Goal: Information Seeking & Learning: Learn about a topic

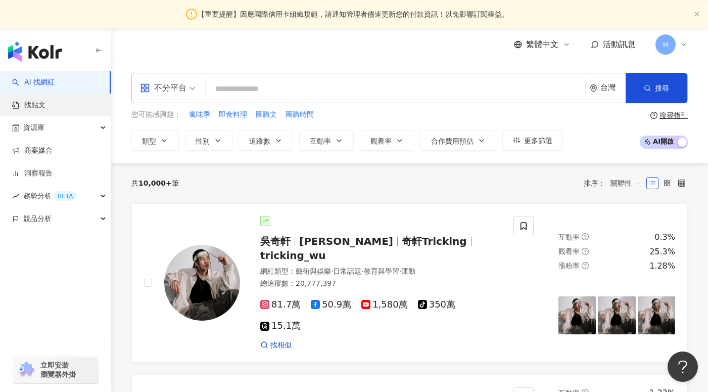
click at [45, 100] on link "找貼文" at bounding box center [28, 105] width 33 height 10
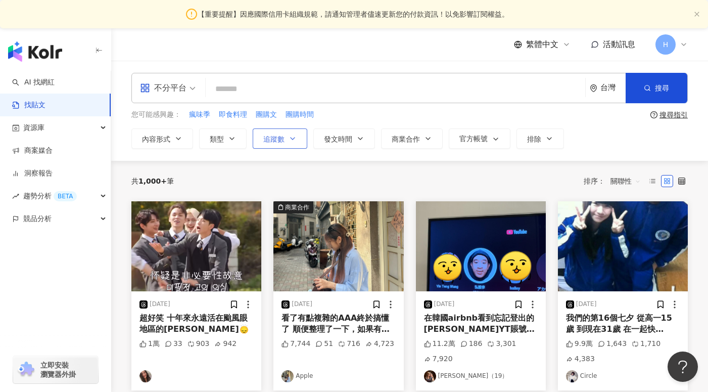
click at [291, 137] on icon "button" at bounding box center [293, 138] width 4 height 2
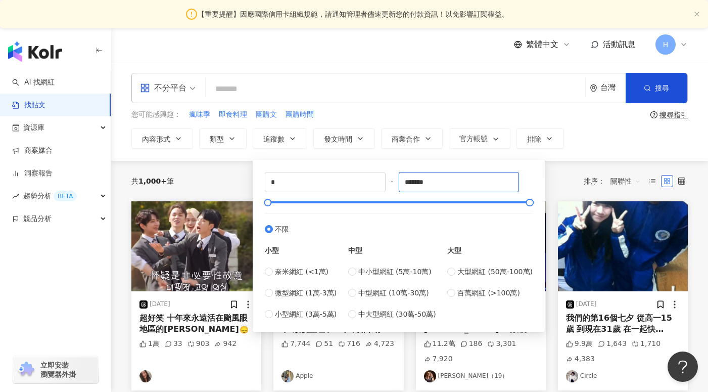
drag, startPoint x: 453, startPoint y: 186, endPoint x: 401, endPoint y: 181, distance: 52.3
click at [401, 181] on div "* - ******* 不限 小型 奈米網紅 (<1萬) 微型網紅 (1萬-3萬) 小型網紅 (3萬-5萬) 中型 中小型網紅 (5萬-10萬) 中型網紅 (…" at bounding box center [399, 246] width 268 height 148
type input "*"
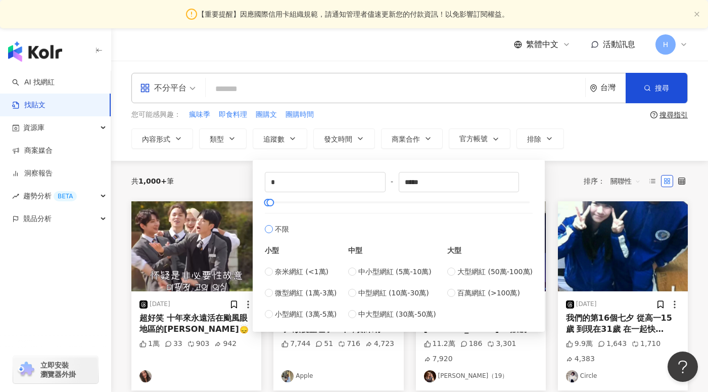
click at [412, 216] on label "不限" at bounding box center [399, 224] width 268 height 22
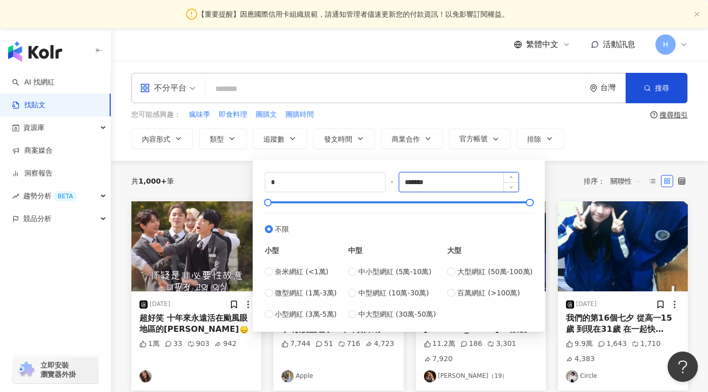
click at [451, 183] on input "*******" at bounding box center [459, 181] width 120 height 19
type input "*****"
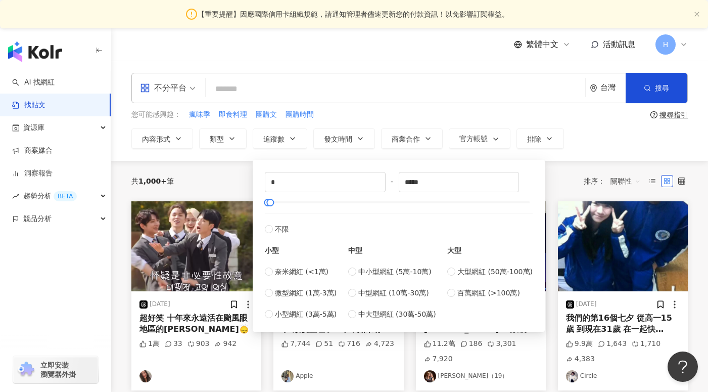
click at [506, 110] on div "您可能感興趣： 瘋味季 即食料理 團購文 團購時間" at bounding box center [388, 114] width 515 height 11
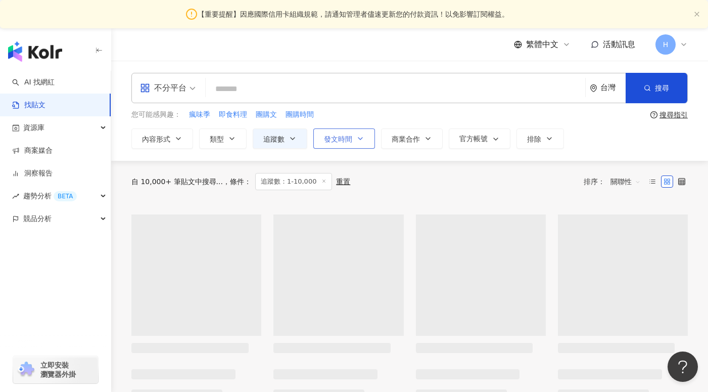
click at [348, 142] on span "發文時間" at bounding box center [338, 139] width 28 height 8
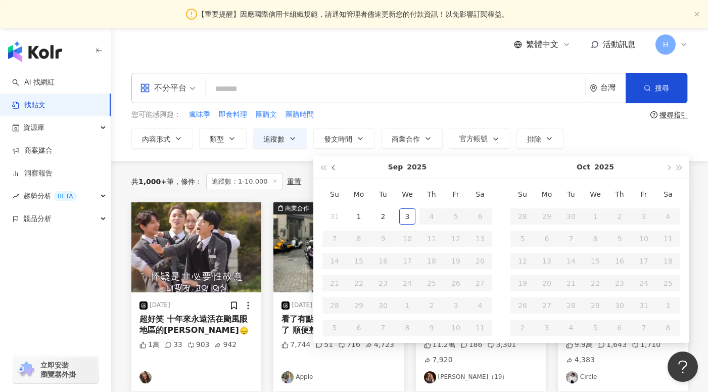
click at [330, 167] on button "button" at bounding box center [333, 167] width 11 height 23
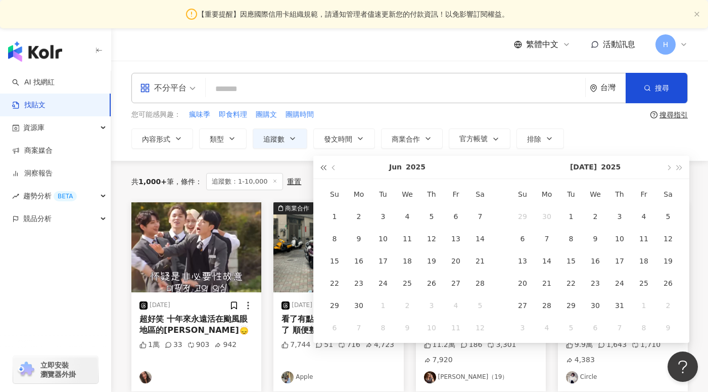
click at [328, 167] on div "Jun 2025" at bounding box center [407, 167] width 188 height 23
click at [328, 167] on button "button" at bounding box center [322, 167] width 11 height 23
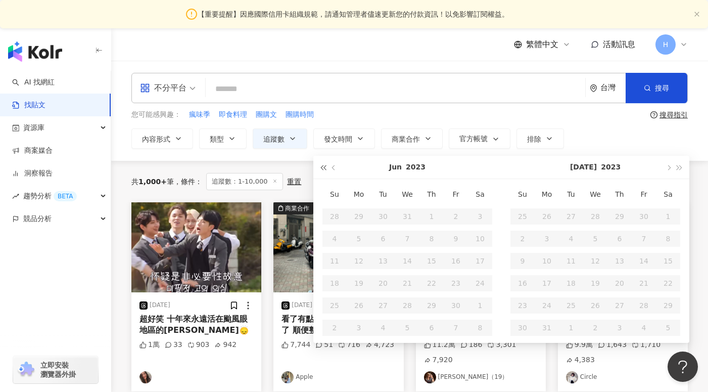
click at [328, 167] on button "button" at bounding box center [322, 167] width 11 height 23
click at [667, 168] on span "button" at bounding box center [667, 167] width 5 height 5
click at [672, 168] on button "button" at bounding box center [667, 167] width 11 height 23
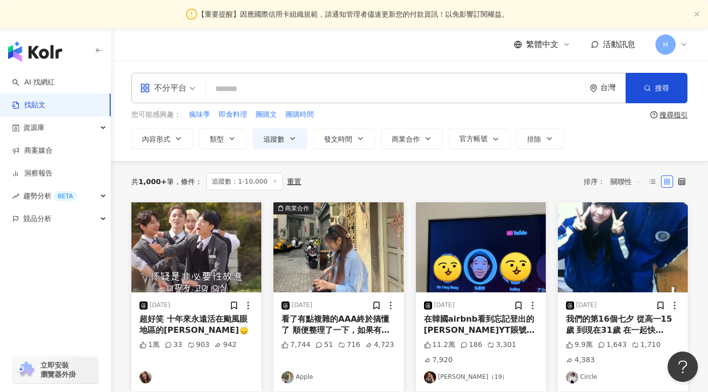
click at [299, 134] on button "追蹤數" at bounding box center [280, 138] width 55 height 20
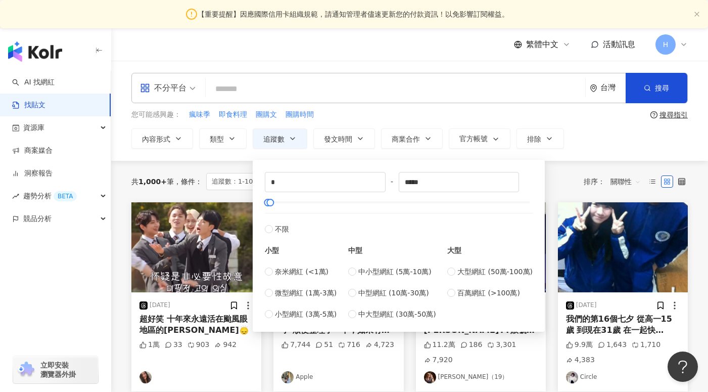
click at [542, 108] on div "不分平台 台灣 搜尋 您可能感興趣： 瘋味季 即食料理 團購文 團購時間 搜尋指引 內容形式 類型 追蹤數 發文時間 Aug 2021 Su Mo Tu We…" at bounding box center [409, 111] width 597 height 76
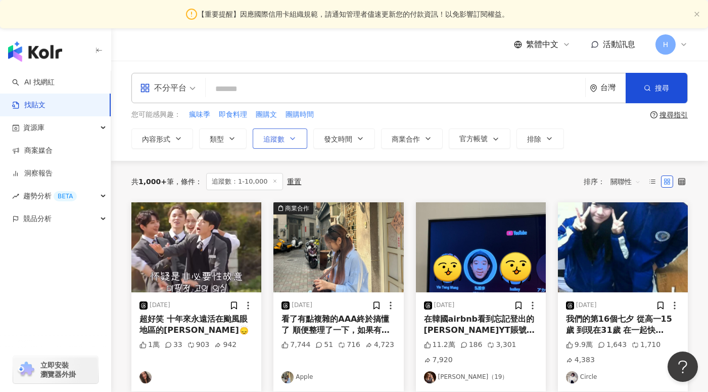
click at [305, 137] on button "追蹤數" at bounding box center [280, 138] width 55 height 20
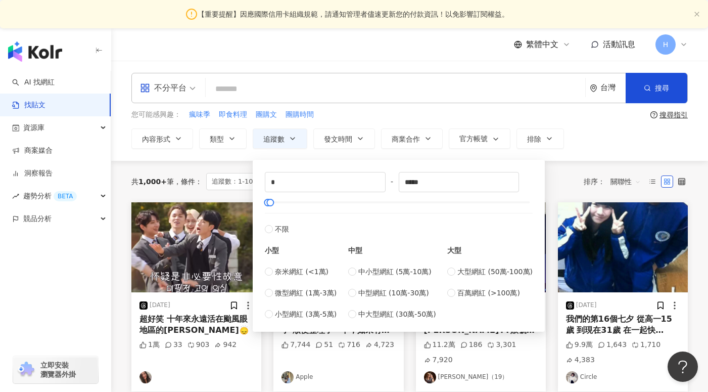
click at [450, 111] on div "您可能感興趣： 瘋味季 即食料理 團購文 團購時間" at bounding box center [388, 114] width 515 height 11
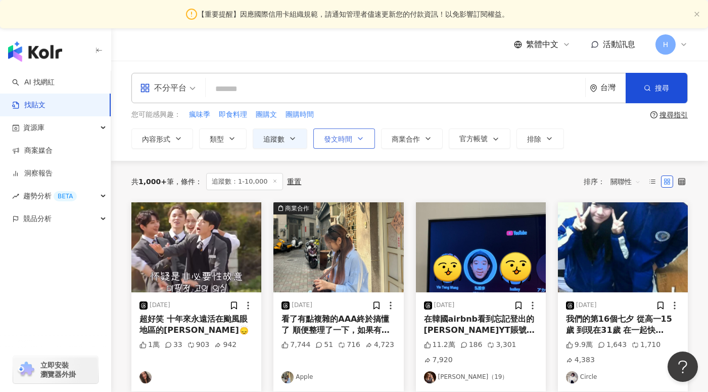
click at [352, 144] on button "發文時間" at bounding box center [344, 138] width 62 height 20
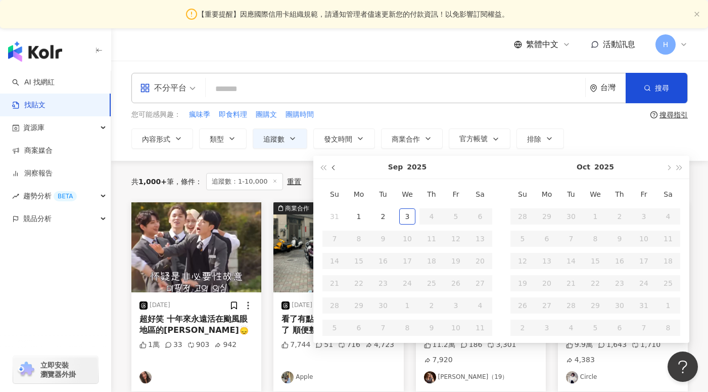
click at [339, 172] on button "button" at bounding box center [333, 167] width 11 height 23
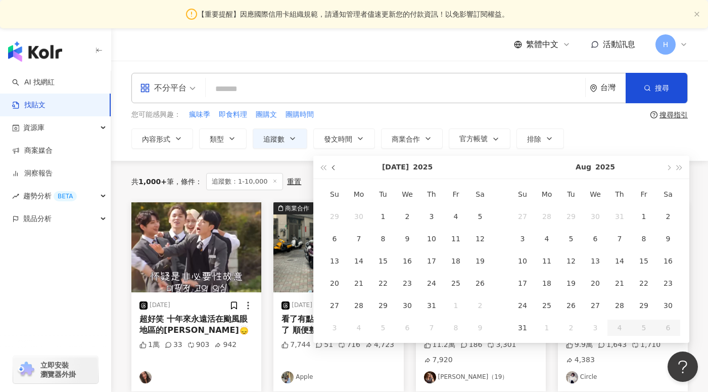
click at [339, 172] on button "button" at bounding box center [333, 167] width 11 height 23
type input "**********"
click at [336, 169] on button "button" at bounding box center [333, 167] width 11 height 23
type input "**********"
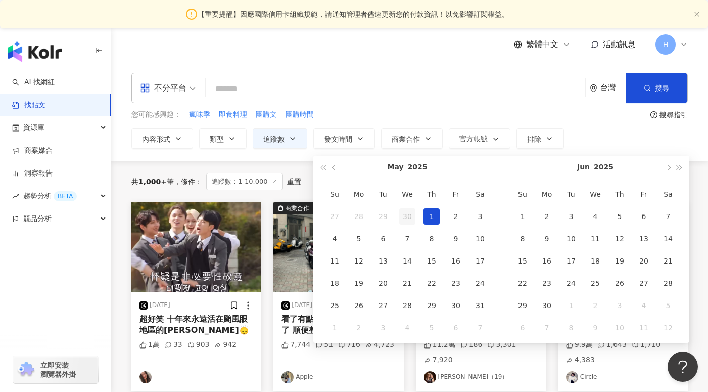
type input "**********"
click at [430, 218] on div "1" at bounding box center [431, 216] width 16 height 16
type input "**********"
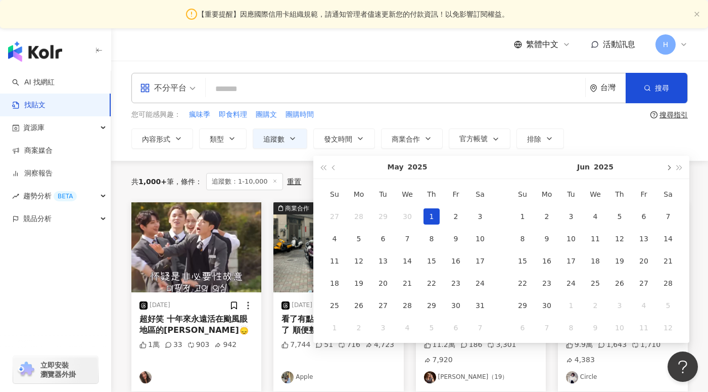
click at [668, 171] on button "button" at bounding box center [667, 167] width 11 height 23
type input "**********"
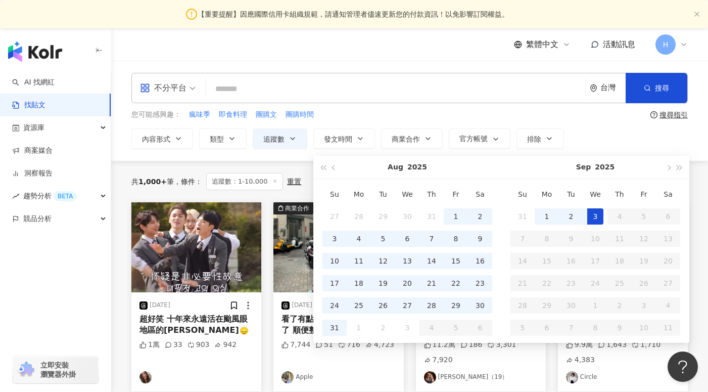
click at [592, 221] on div "3" at bounding box center [595, 216] width 16 height 16
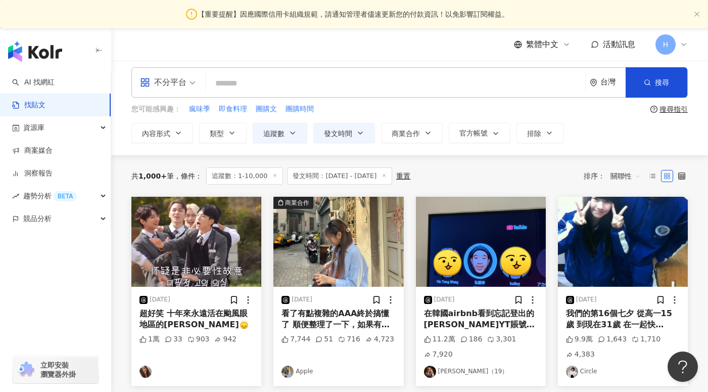
scroll to position [12, 0]
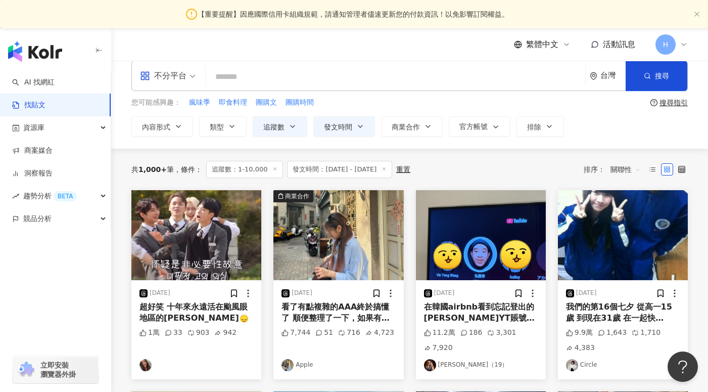
click at [339, 76] on input "search" at bounding box center [395, 77] width 371 height 22
type input "*"
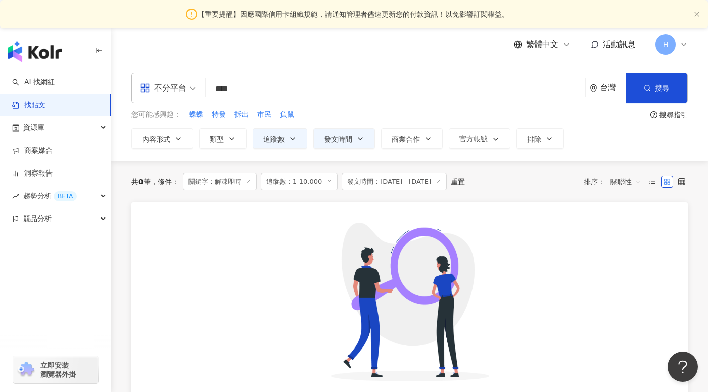
click at [270, 89] on input "****" at bounding box center [395, 89] width 371 height 22
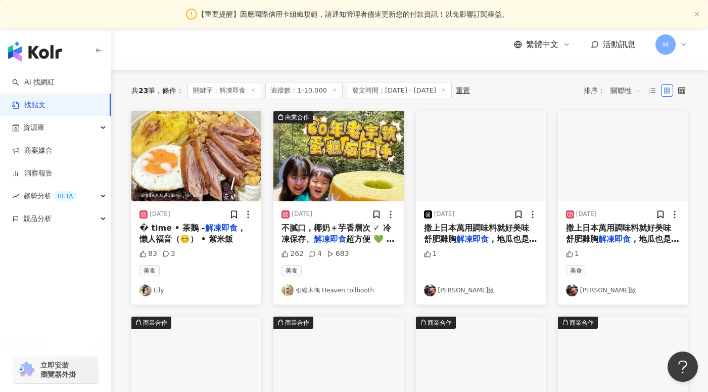
scroll to position [113, 0]
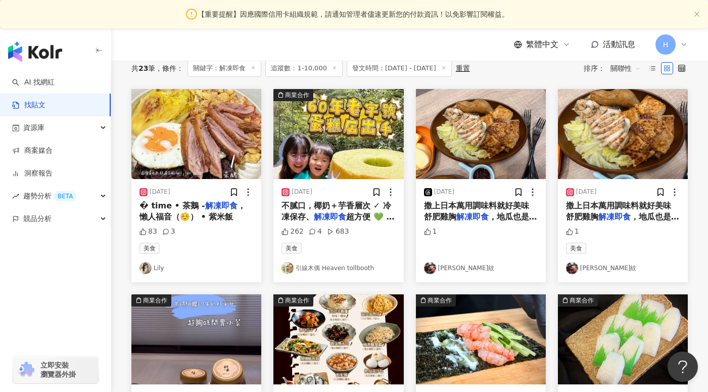
click at [313, 268] on link "引線木偶 Heaven tollbooth" at bounding box center [338, 268] width 114 height 12
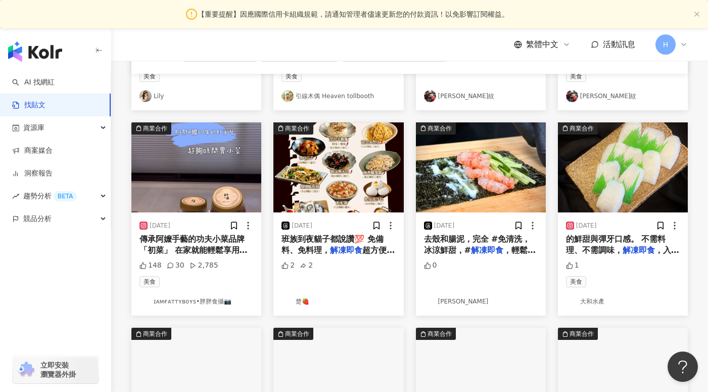
scroll to position [316, 0]
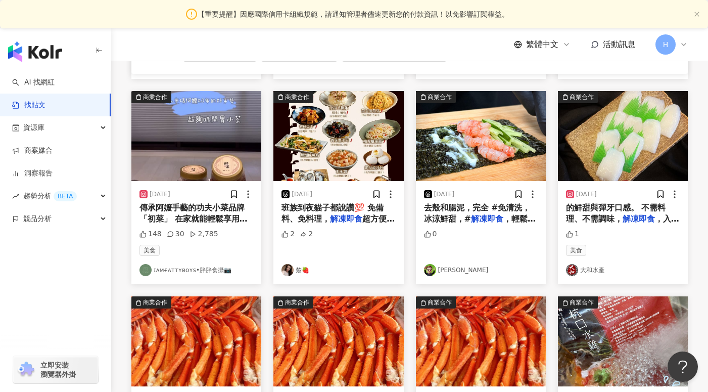
click at [297, 274] on link "楚🍓" at bounding box center [338, 270] width 114 height 12
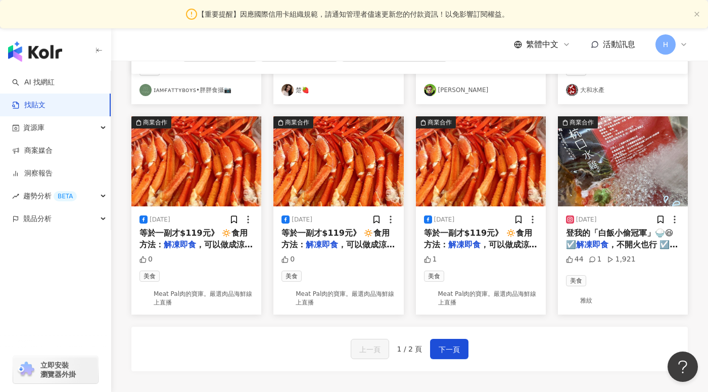
scroll to position [531, 0]
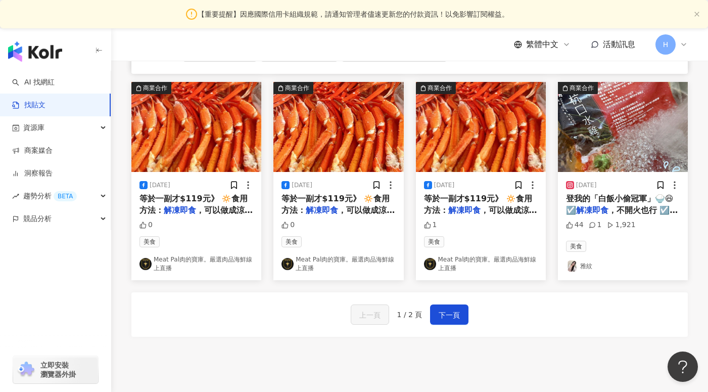
click at [580, 266] on link "雅紋" at bounding box center [623, 266] width 114 height 12
click at [454, 322] on button "下一頁" at bounding box center [449, 314] width 38 height 20
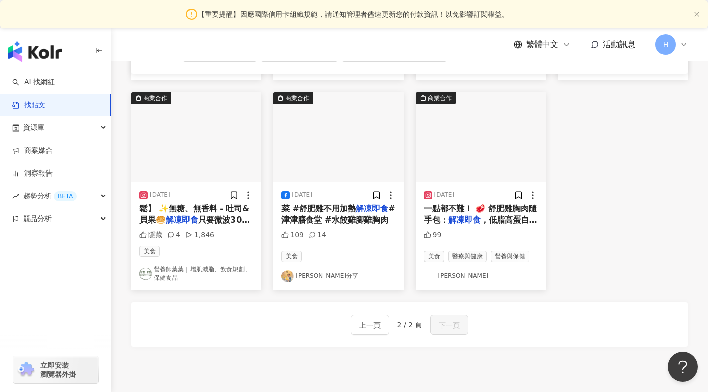
scroll to position [535, 0]
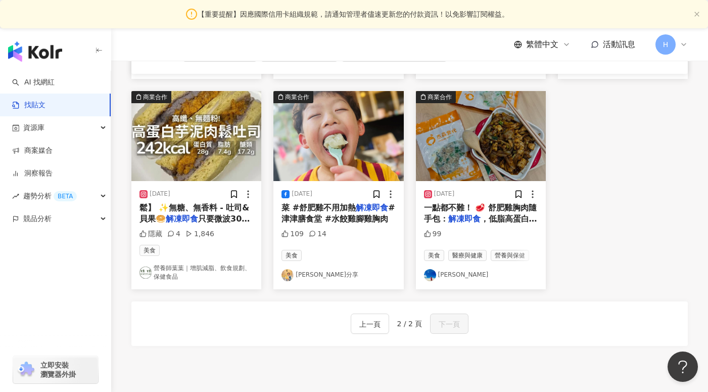
click at [328, 269] on link "小熊麻麻愛分享" at bounding box center [338, 275] width 114 height 12
click at [314, 230] on icon at bounding box center [312, 233] width 7 height 7
click at [320, 145] on img "button" at bounding box center [338, 136] width 130 height 90
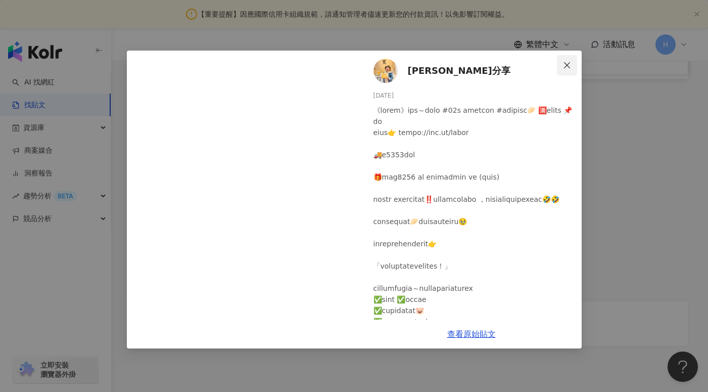
click at [566, 69] on button "Close" at bounding box center [567, 65] width 20 height 20
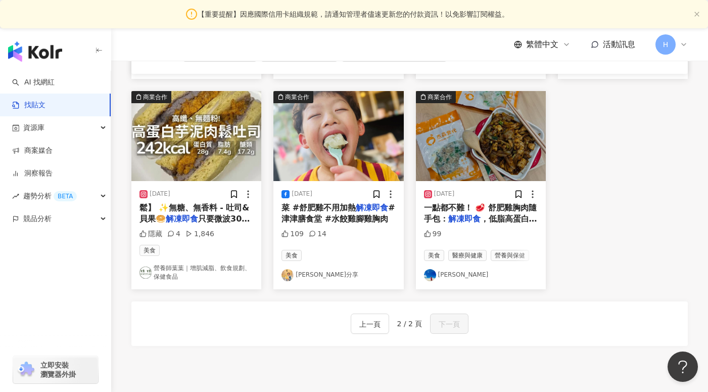
click at [312, 269] on link "小熊麻麻愛分享" at bounding box center [338, 275] width 114 height 12
click at [452, 269] on link "Lucy Lu" at bounding box center [481, 275] width 114 height 12
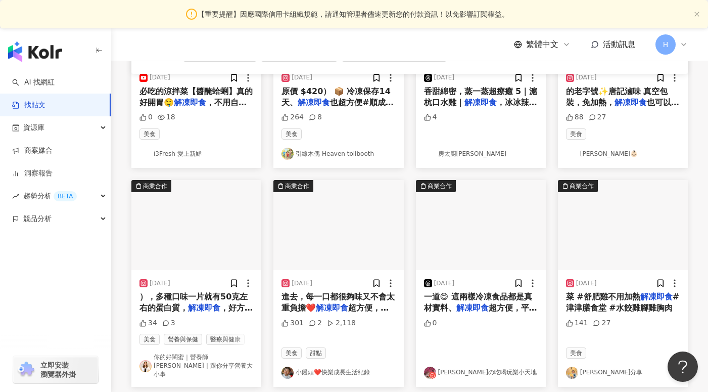
scroll to position [0, 0]
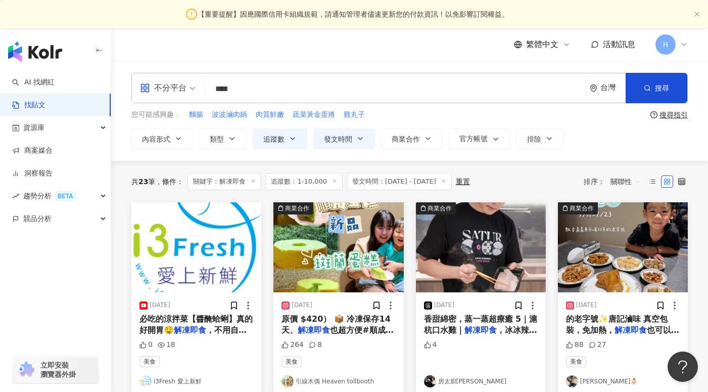
click at [271, 91] on input "****" at bounding box center [395, 89] width 371 height 22
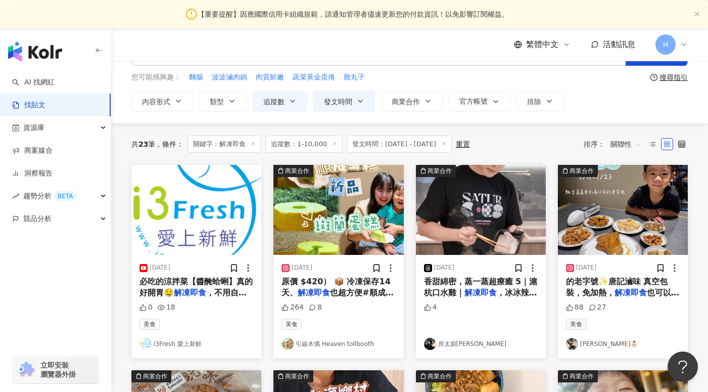
scroll to position [40, 0]
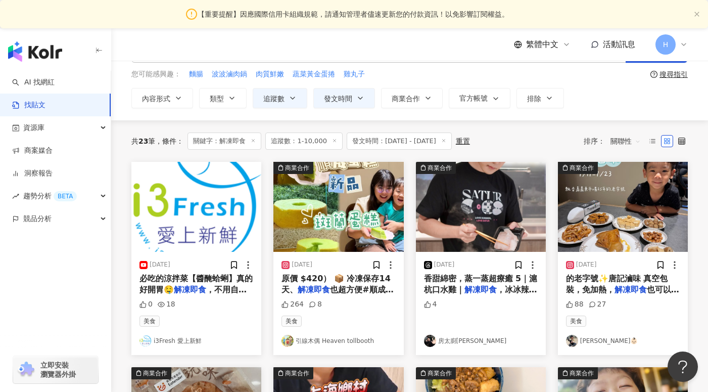
click at [584, 342] on link "昊昊👶🏻" at bounding box center [623, 341] width 114 height 12
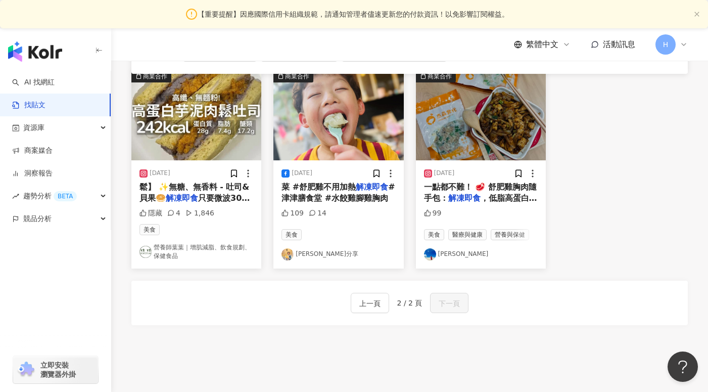
scroll to position [0, 0]
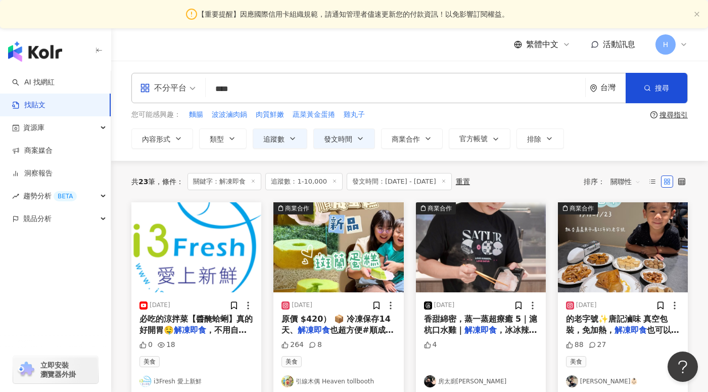
click at [262, 91] on input "****" at bounding box center [395, 89] width 371 height 22
type input "*"
click at [277, 115] on span "肉質鮮嫩" at bounding box center [270, 115] width 28 height 10
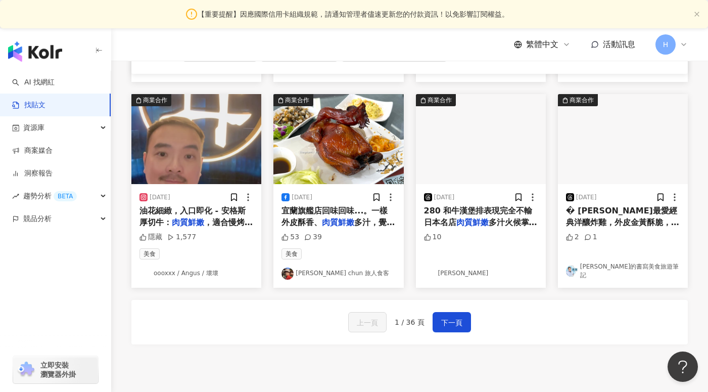
scroll to position [518, 0]
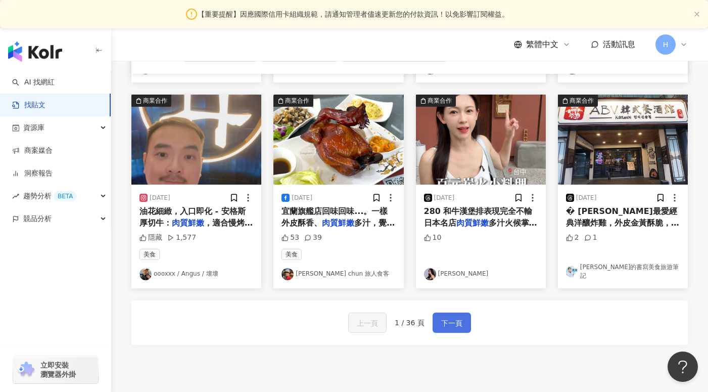
click at [447, 321] on span "下一頁" at bounding box center [451, 323] width 21 height 12
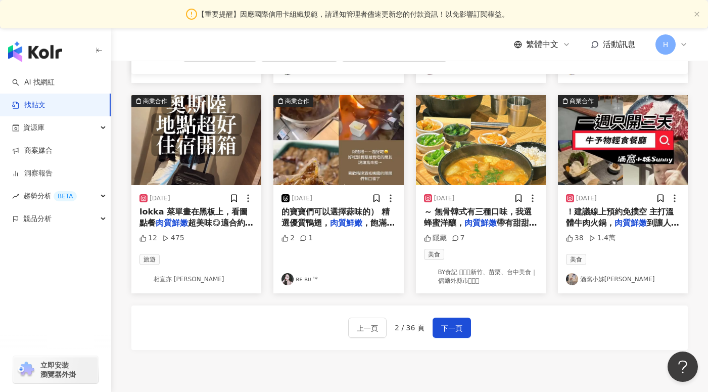
scroll to position [0, 0]
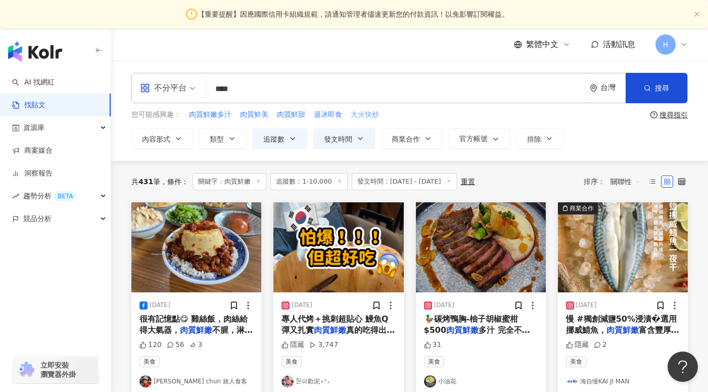
click at [362, 113] on span "大火快炒" at bounding box center [365, 115] width 28 height 10
type input "****"
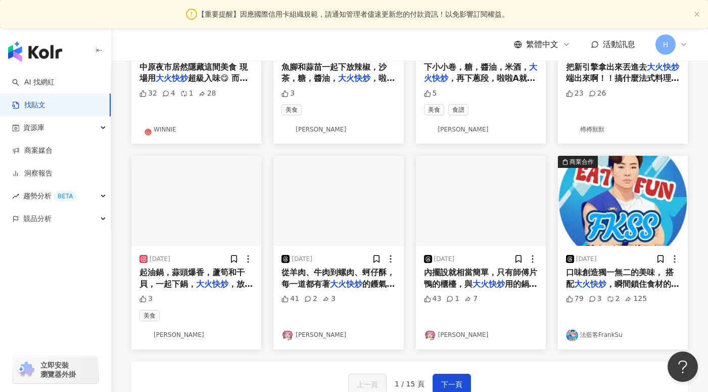
scroll to position [554, 0]
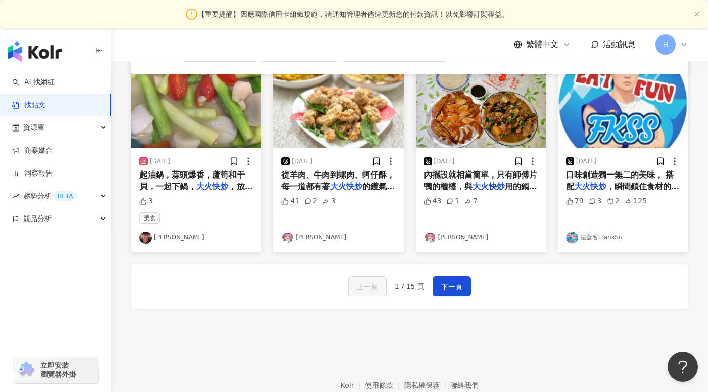
click at [172, 236] on link "鄭翠瑚" at bounding box center [196, 237] width 114 height 12
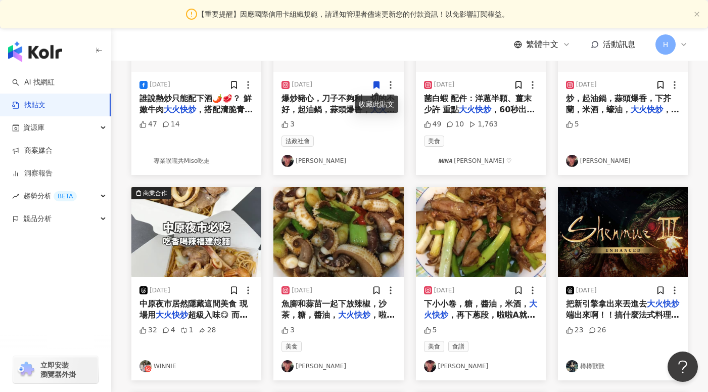
scroll to position [0, 0]
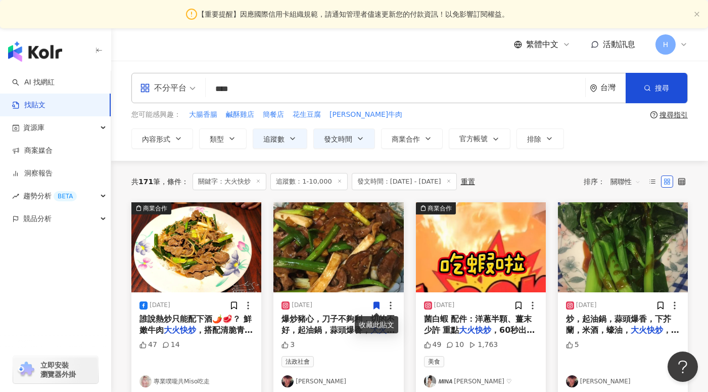
drag, startPoint x: 244, startPoint y: 85, endPoint x: 194, endPoint y: 85, distance: 50.0
click at [194, 85] on div "不分平台 大火快炒 **** 台灣 搜尋" at bounding box center [409, 88] width 556 height 30
type input "*****"
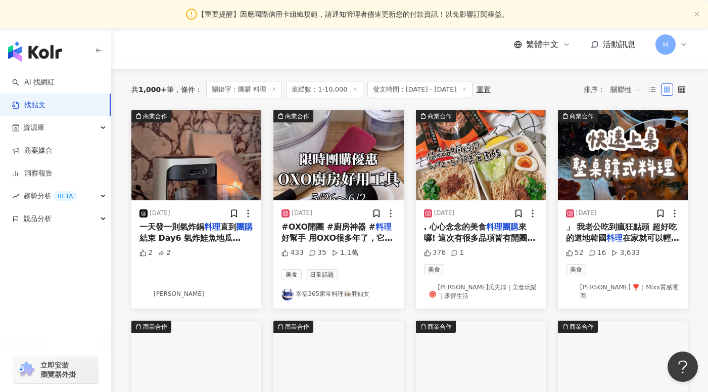
scroll to position [94, 0]
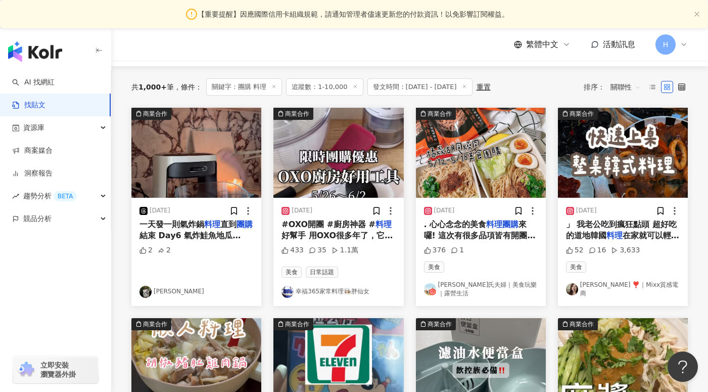
click at [482, 284] on link "賴氏夫婦｜美食玩樂｜露營生活" at bounding box center [481, 288] width 114 height 17
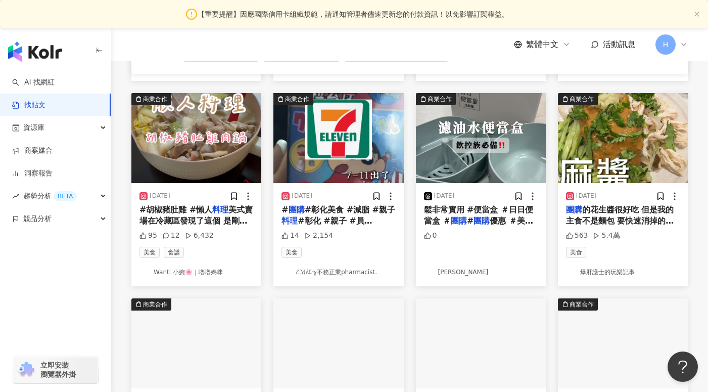
scroll to position [316, 0]
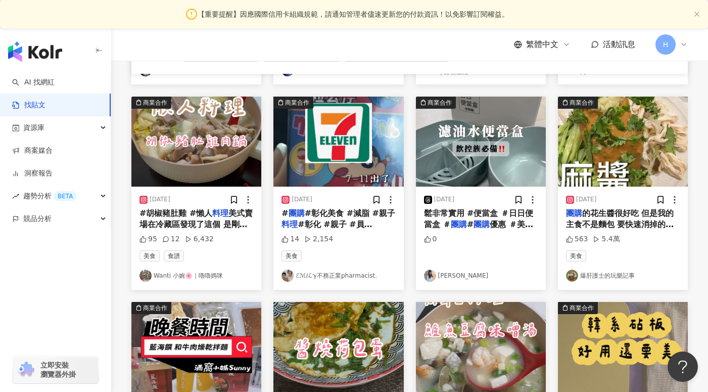
click at [194, 269] on link "Wanti 小婉🌸｜嚕嚕媽咪" at bounding box center [196, 275] width 114 height 12
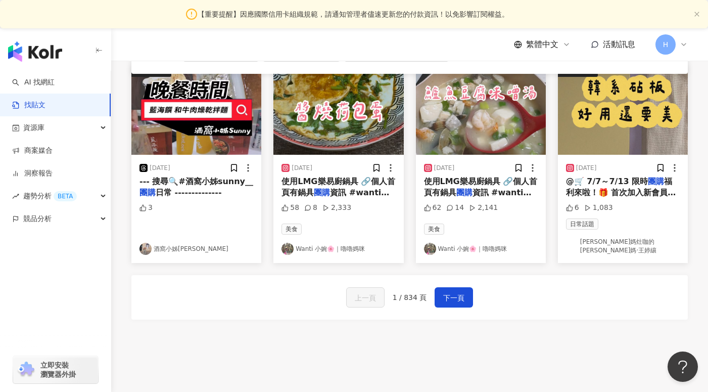
scroll to position [601, 0]
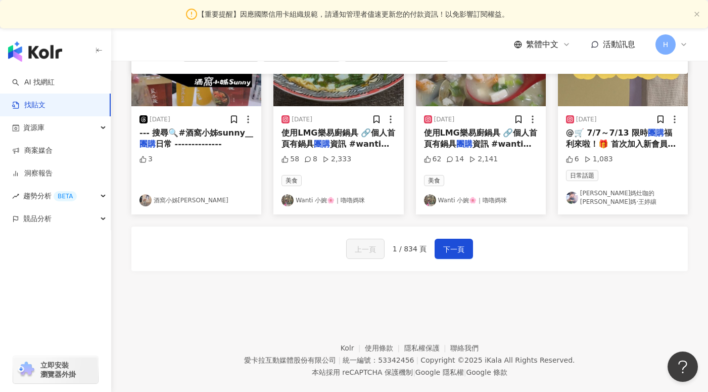
click at [584, 189] on link "喬媽灶咖的喬媽·王婷纕" at bounding box center [623, 197] width 114 height 17
click at [455, 245] on button "下一頁" at bounding box center [454, 248] width 38 height 20
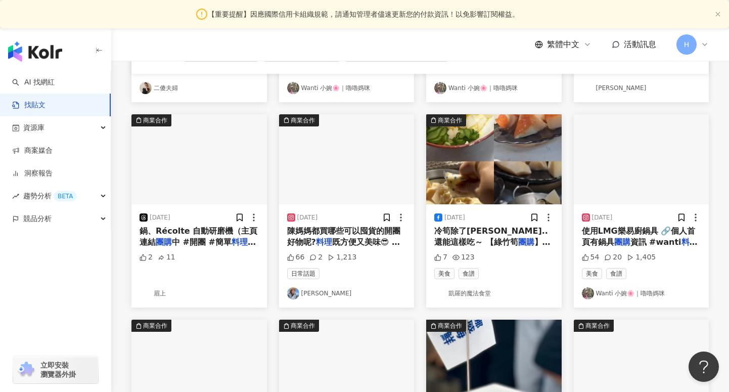
scroll to position [288, 0]
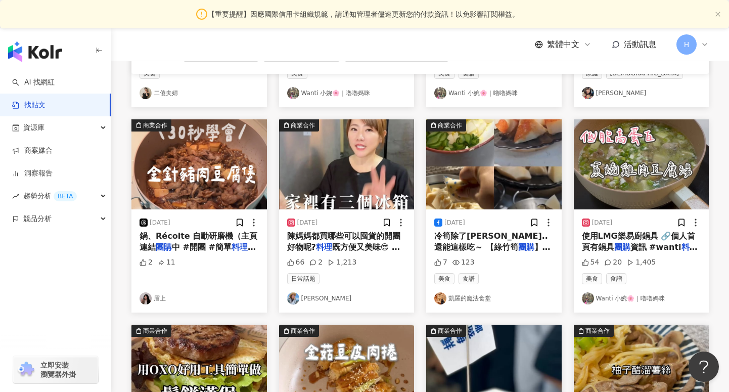
click at [314, 298] on link "[PERSON_NAME]" at bounding box center [346, 298] width 119 height 12
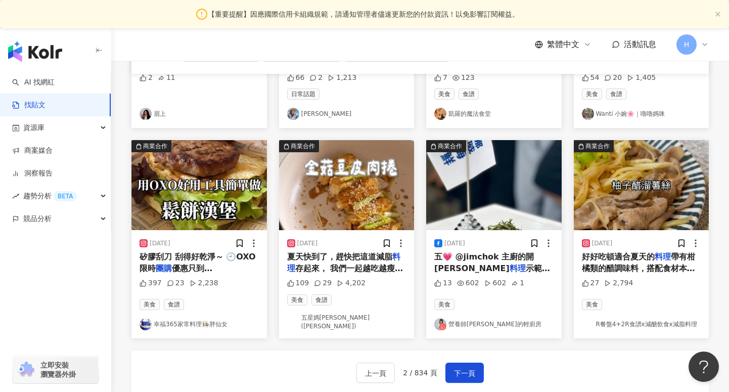
scroll to position [496, 0]
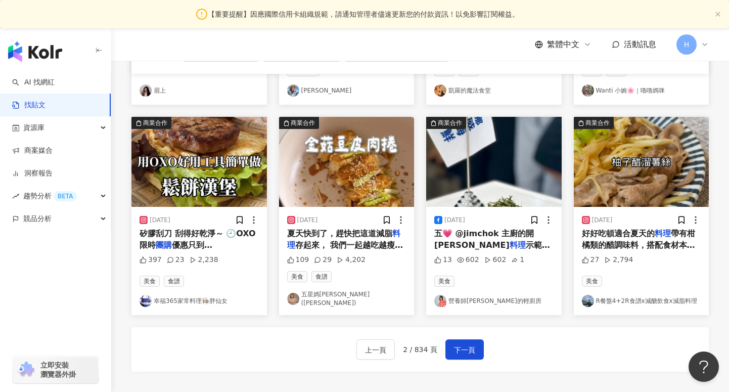
click at [309, 298] on link "五星媽咪Elin(依琳)" at bounding box center [346, 298] width 119 height 17
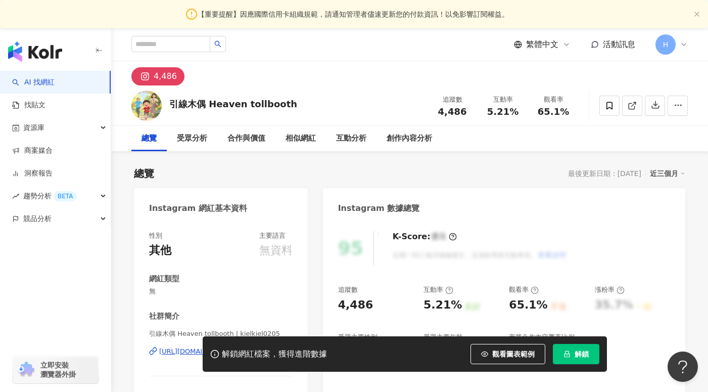
click at [180, 350] on div "解鎖網紅檔案，獲得進階數據 觀看圖表範例 解鎖" at bounding box center [354, 353] width 708 height 35
click at [173, 351] on div "解鎖網紅檔案，獲得進階數據 觀看圖表範例 解鎖" at bounding box center [354, 353] width 708 height 35
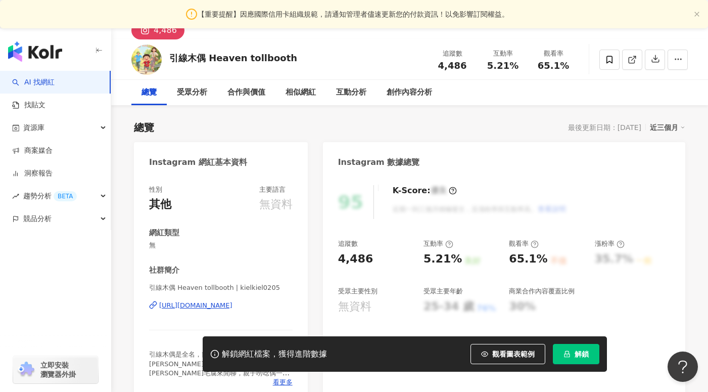
scroll to position [66, 0]
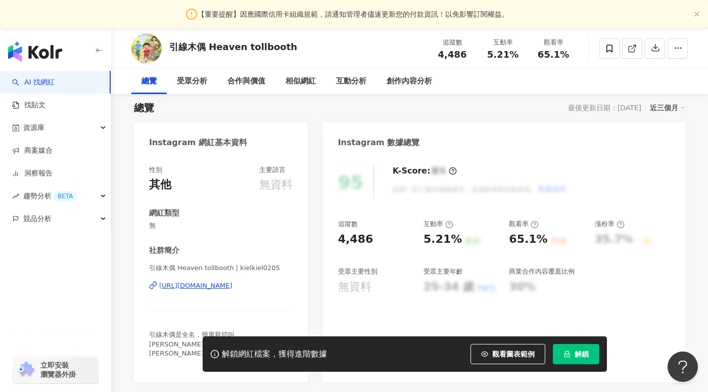
click at [203, 283] on div "https://www.instagram.com/kielkiel0205/?g=5" at bounding box center [195, 285] width 73 height 9
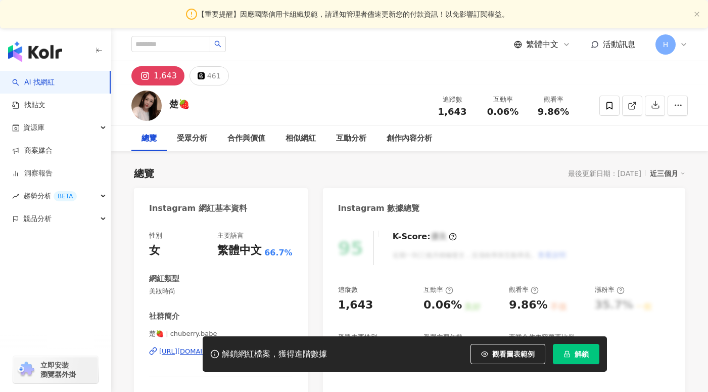
scroll to position [76, 0]
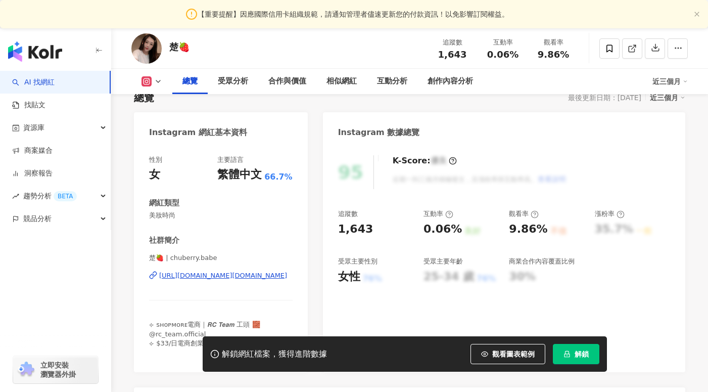
click at [248, 276] on div "https://www.instagram.com/chuberry.babe/" at bounding box center [223, 275] width 128 height 9
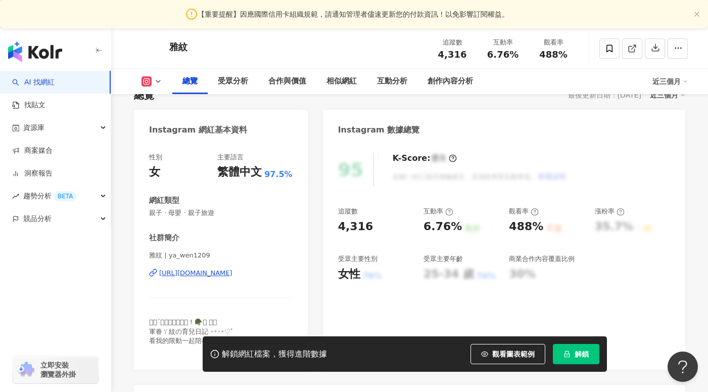
scroll to position [159, 0]
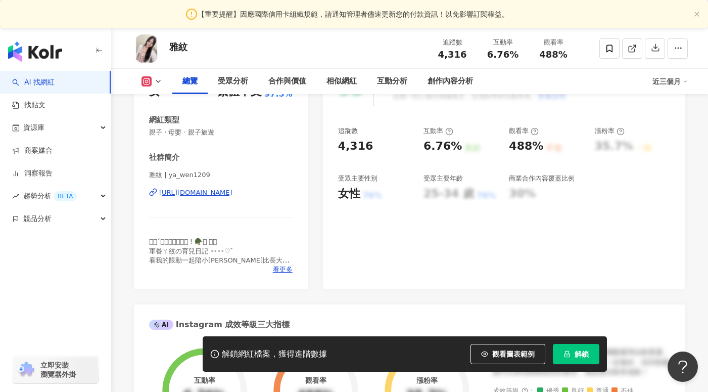
click at [204, 192] on div "https://www.instagram.com/ya_wen1209/" at bounding box center [195, 192] width 73 height 9
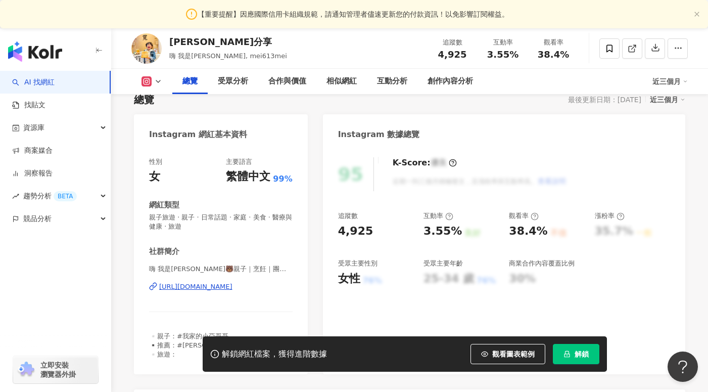
scroll to position [145, 0]
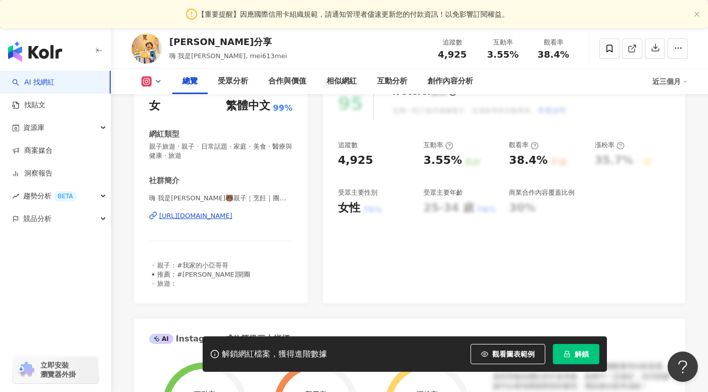
click at [221, 211] on div "https://www.instagram.com/mei613mei/" at bounding box center [195, 215] width 73 height 9
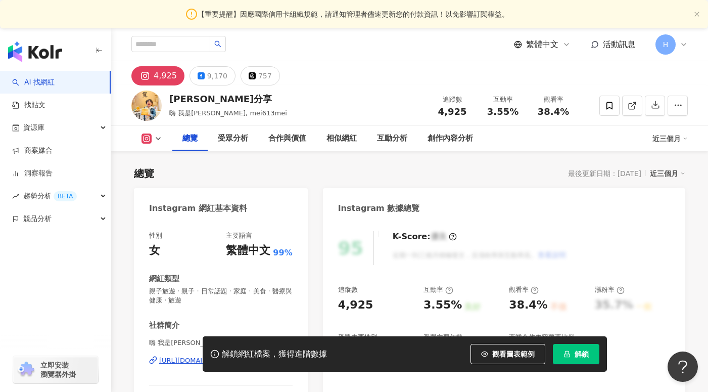
scroll to position [208, 0]
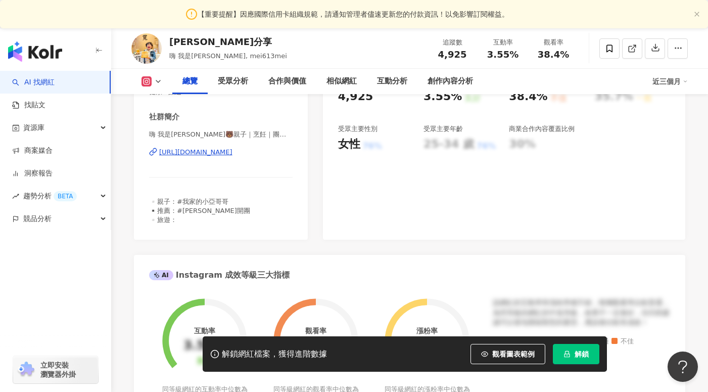
click at [228, 157] on div "https://www.instagram.com/mei613mei/" at bounding box center [195, 152] width 73 height 9
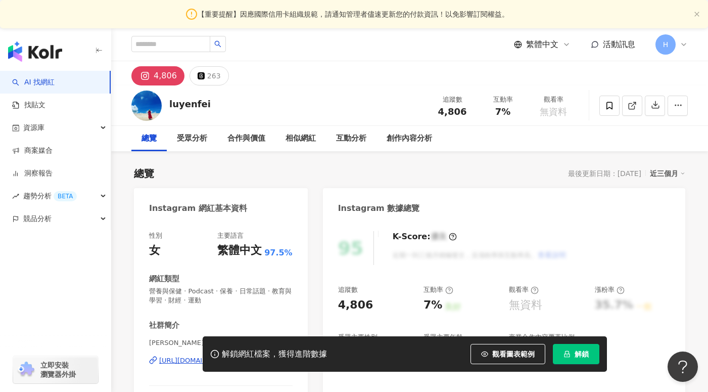
scroll to position [58, 0]
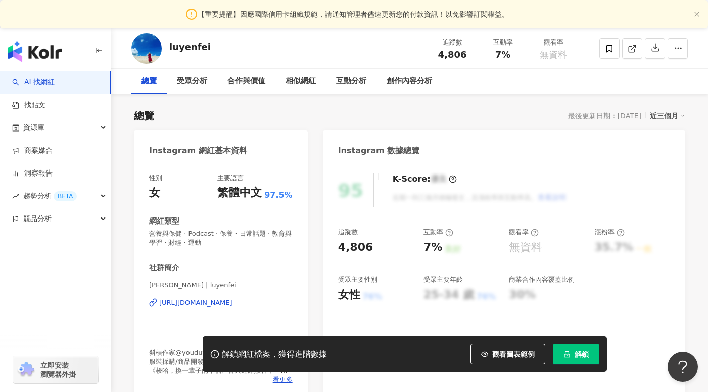
click at [213, 304] on div "https://www.instagram.com/luyenfei/" at bounding box center [195, 302] width 73 height 9
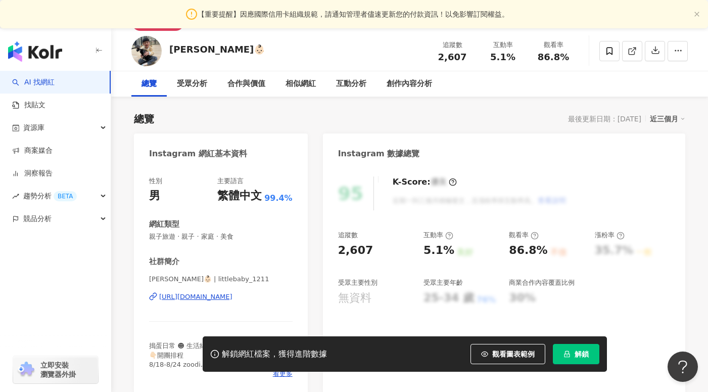
scroll to position [71, 0]
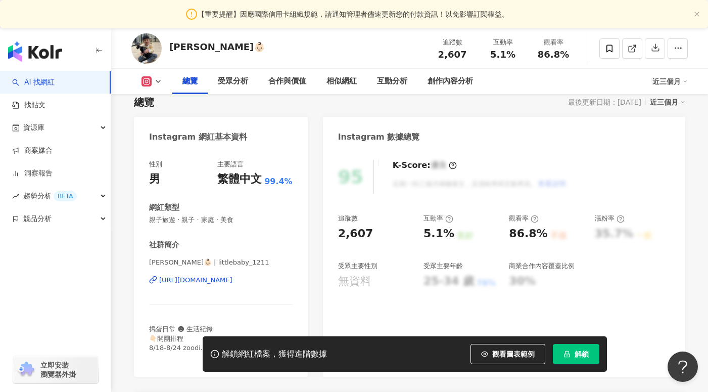
click at [232, 277] on div "https://www.instagram.com/littlebaby_1211/" at bounding box center [195, 279] width 73 height 9
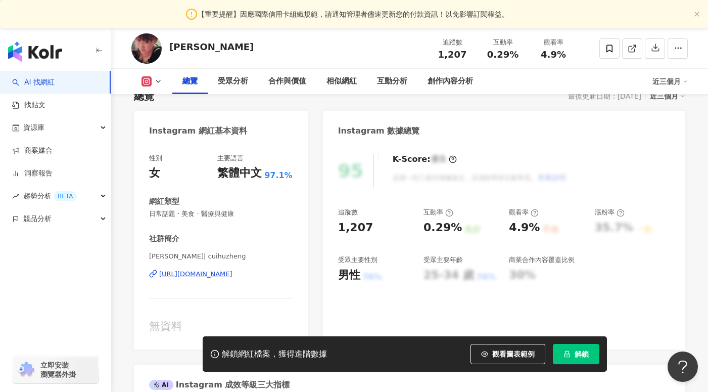
click at [232, 272] on div "https://www.instagram.com/cuihuzheng/" at bounding box center [195, 273] width 73 height 9
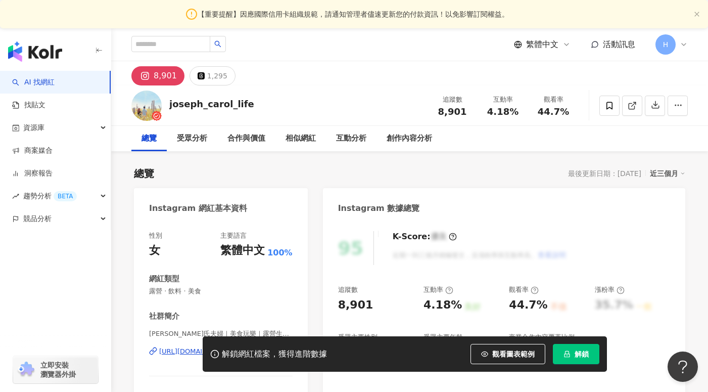
scroll to position [48, 0]
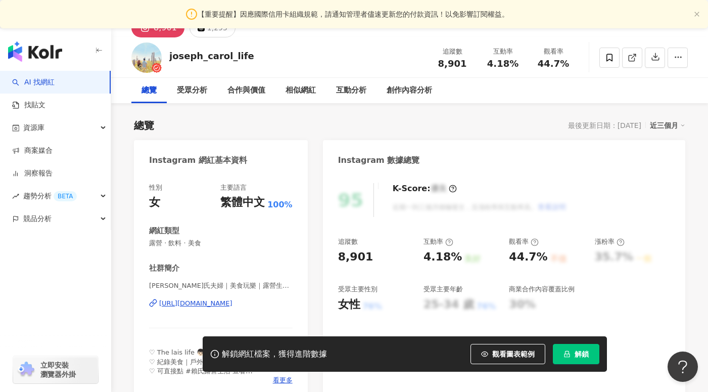
click at [217, 302] on div "https://www.instagram.com/joseph_carol_life/" at bounding box center [195, 303] width 73 height 9
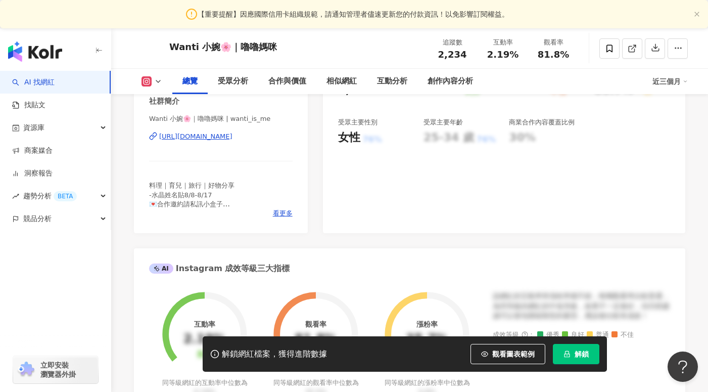
scroll to position [167, 0]
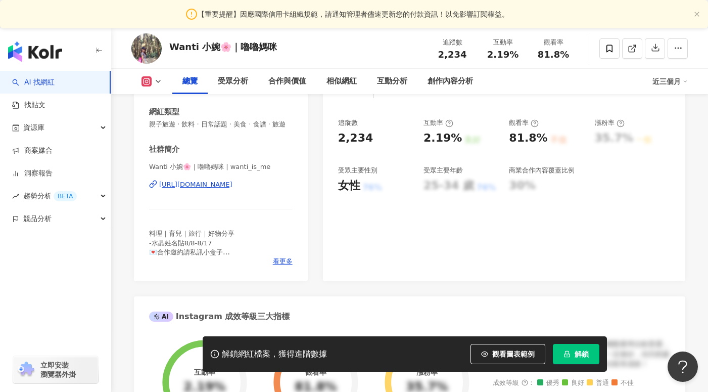
click at [232, 187] on div "https://www.instagram.com/wanti_is_me/" at bounding box center [195, 184] width 73 height 9
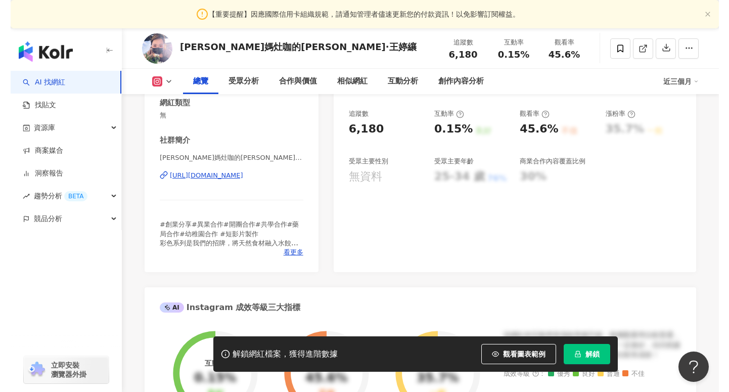
scroll to position [174, 0]
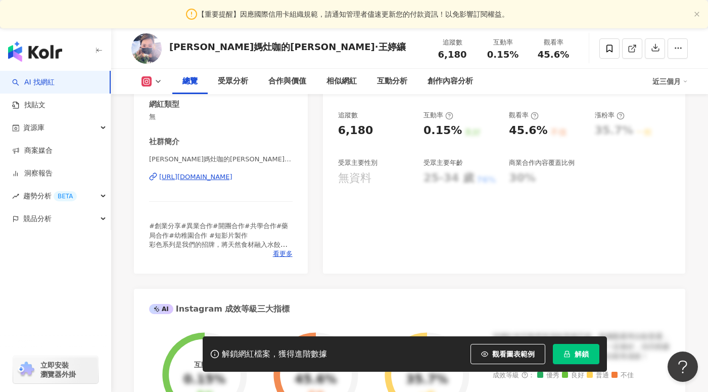
click at [227, 177] on div "https://www.instagram.com/joemomting/" at bounding box center [195, 176] width 73 height 9
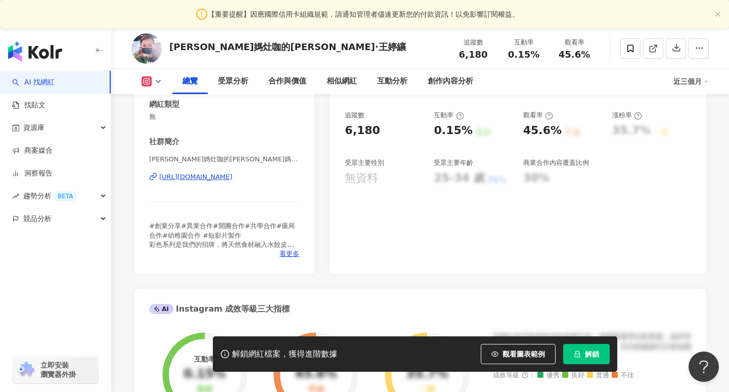
click at [178, 176] on div "https://www.instagram.com/joemomting/" at bounding box center [195, 176] width 73 height 9
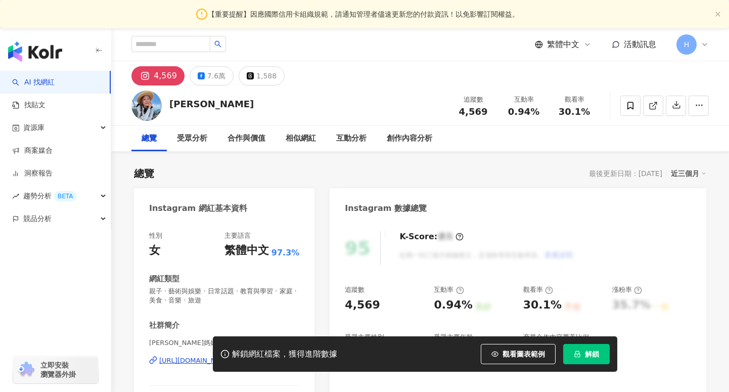
scroll to position [170, 0]
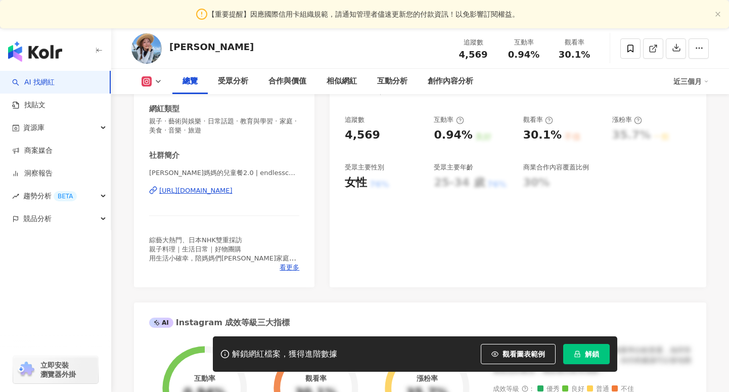
click at [215, 187] on div "[URL][DOMAIN_NAME]" at bounding box center [195, 190] width 73 height 9
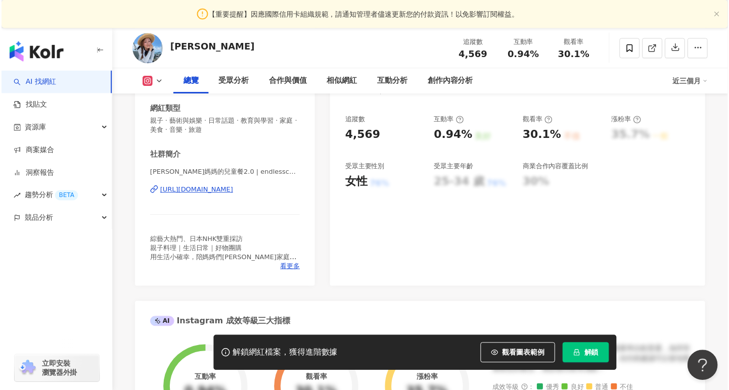
scroll to position [0, 0]
